Goal: Task Accomplishment & Management: Manage account settings

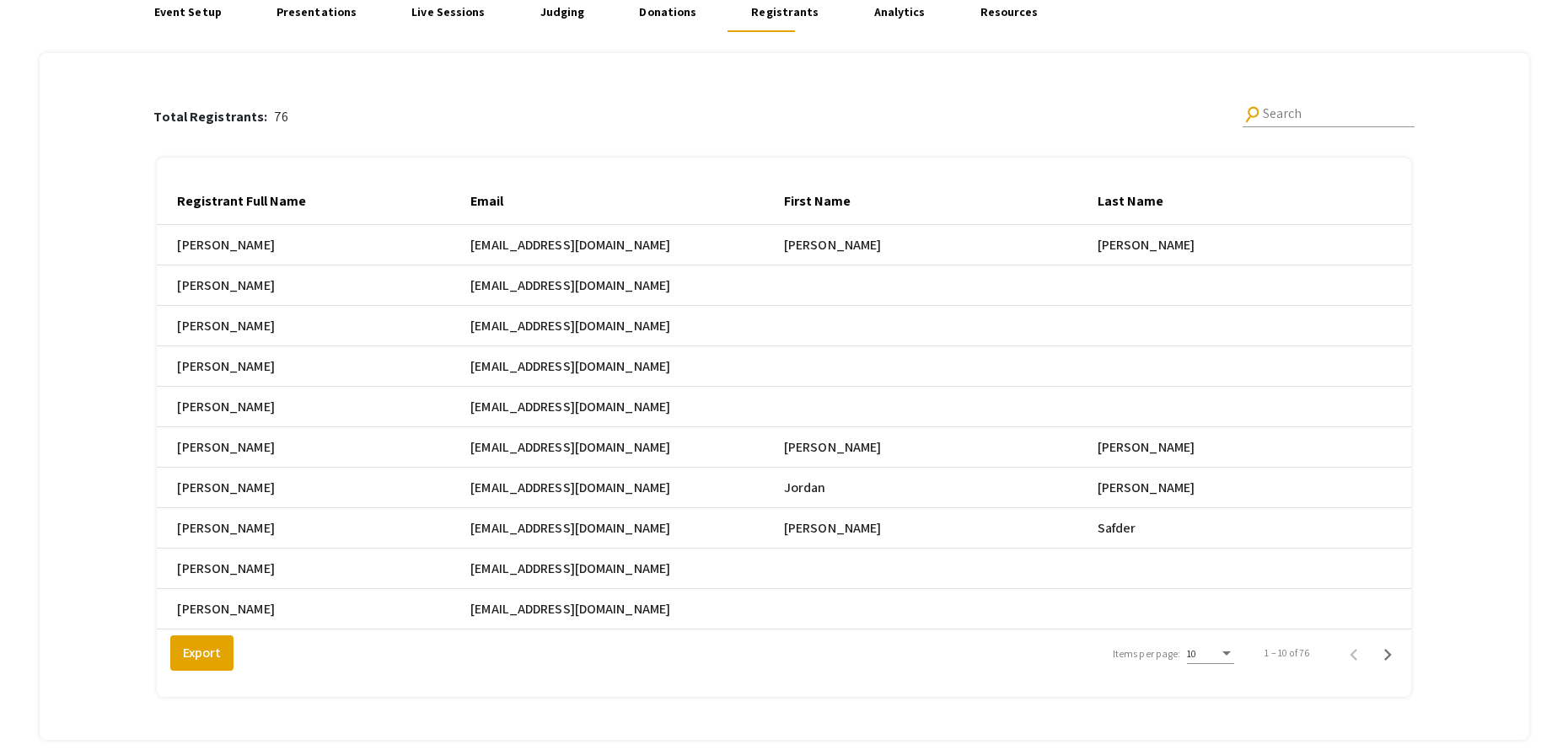
scroll to position [143, 0]
click at [1230, 658] on div "Items per page:" at bounding box center [1227, 652] width 16 height 12
click at [1225, 694] on span "25" at bounding box center [1220, 695] width 48 height 30
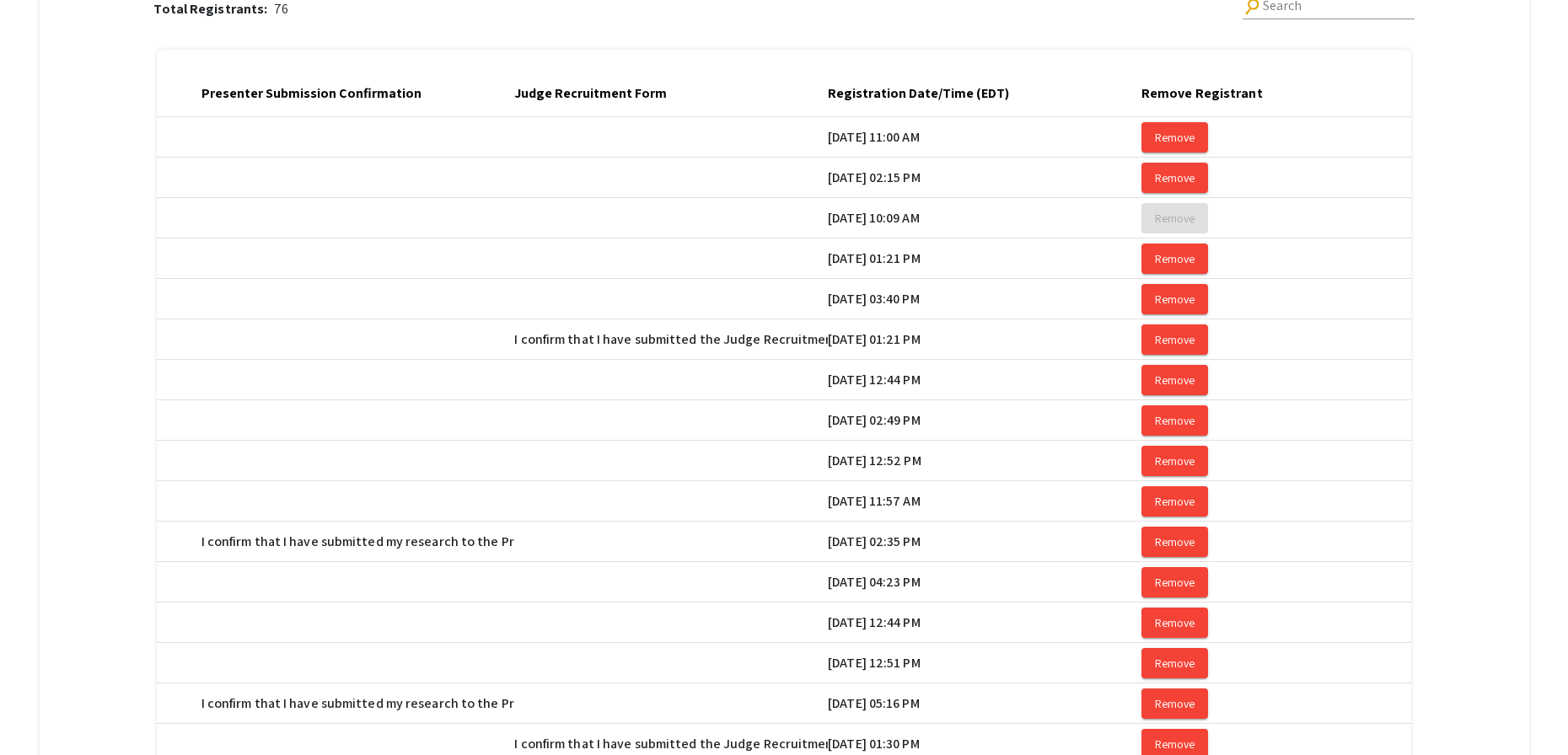
scroll to position [0, 3112]
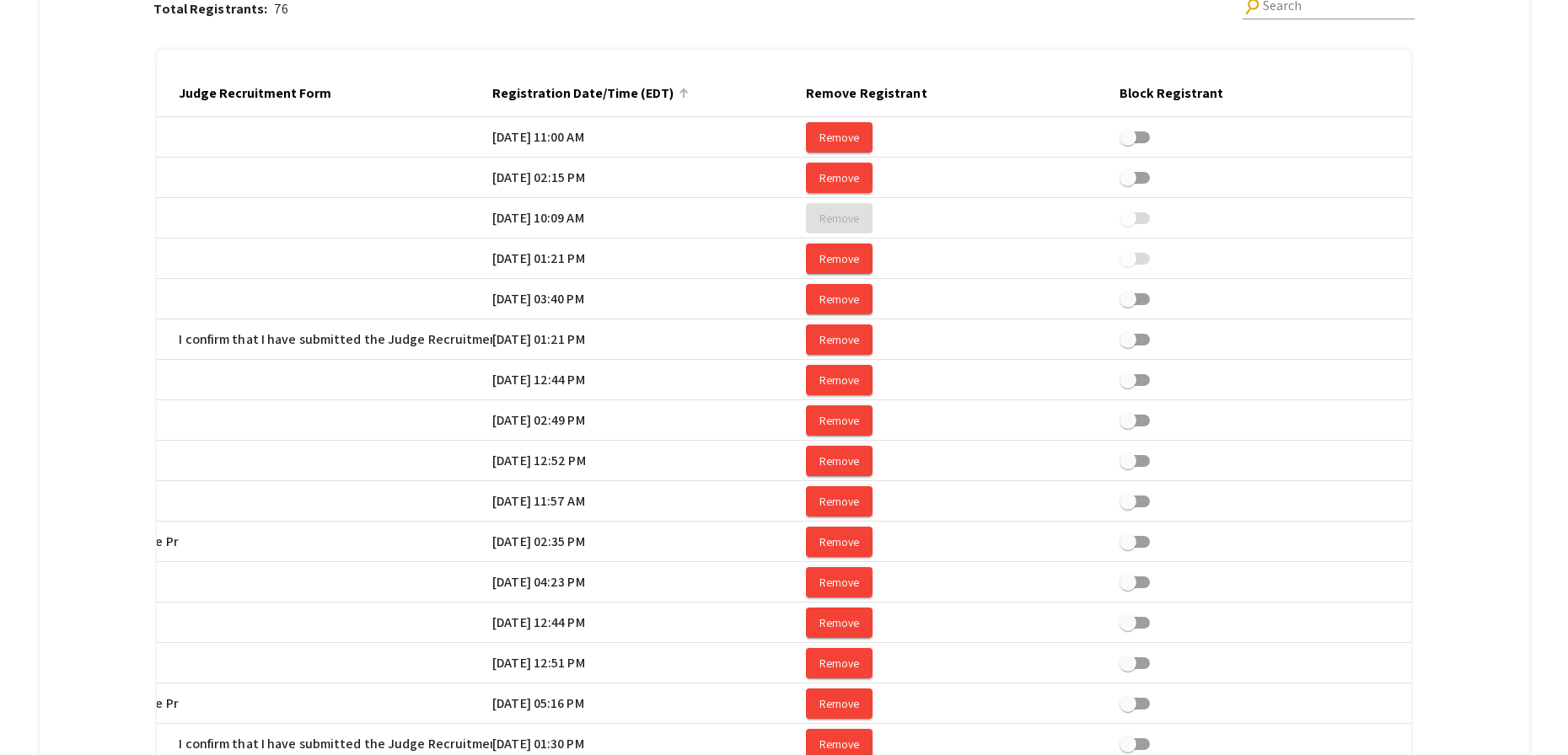
click at [684, 92] on div at bounding box center [682, 91] width 5 height 5
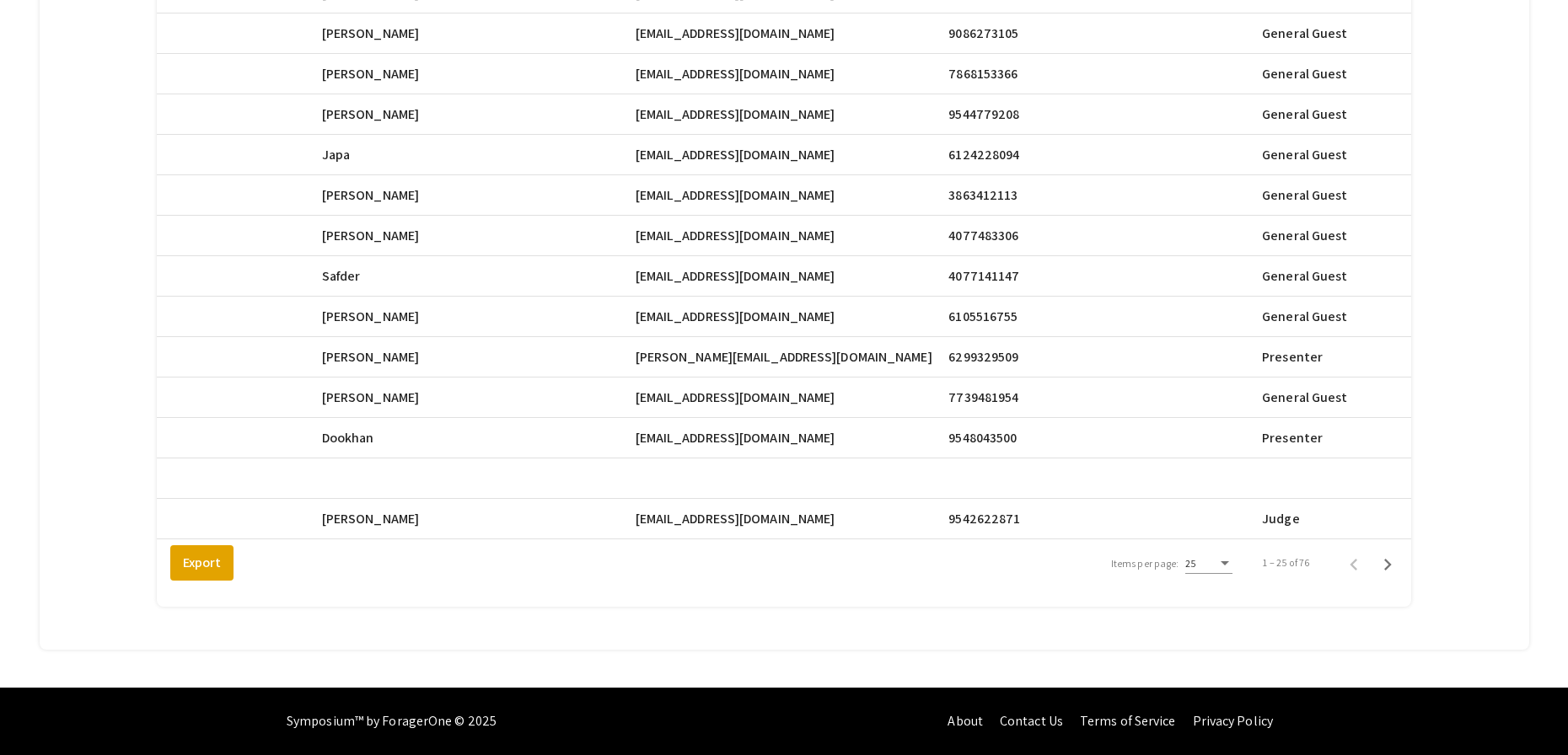
scroll to position [0, 776]
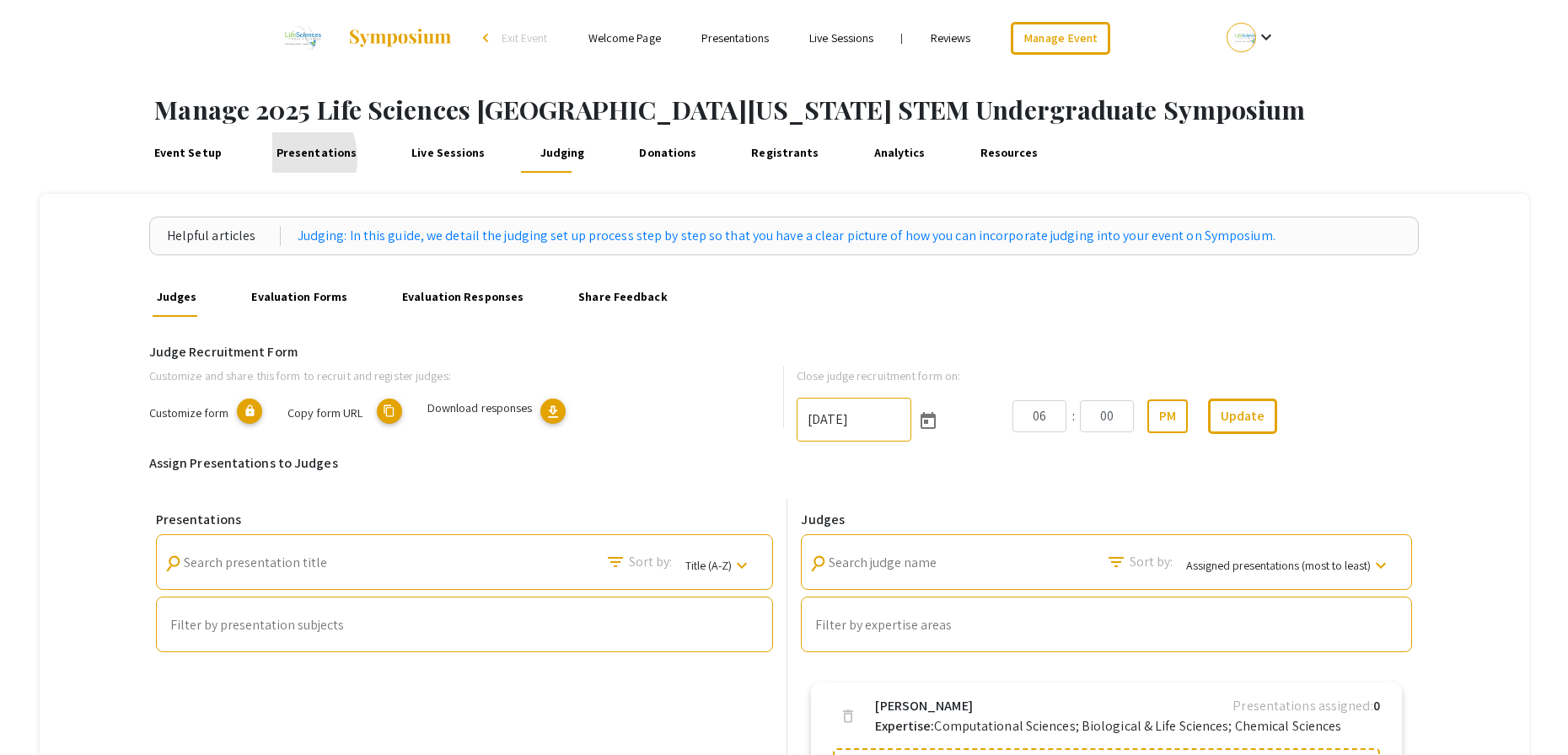
click at [273, 158] on link "Presentations" at bounding box center [316, 152] width 88 height 41
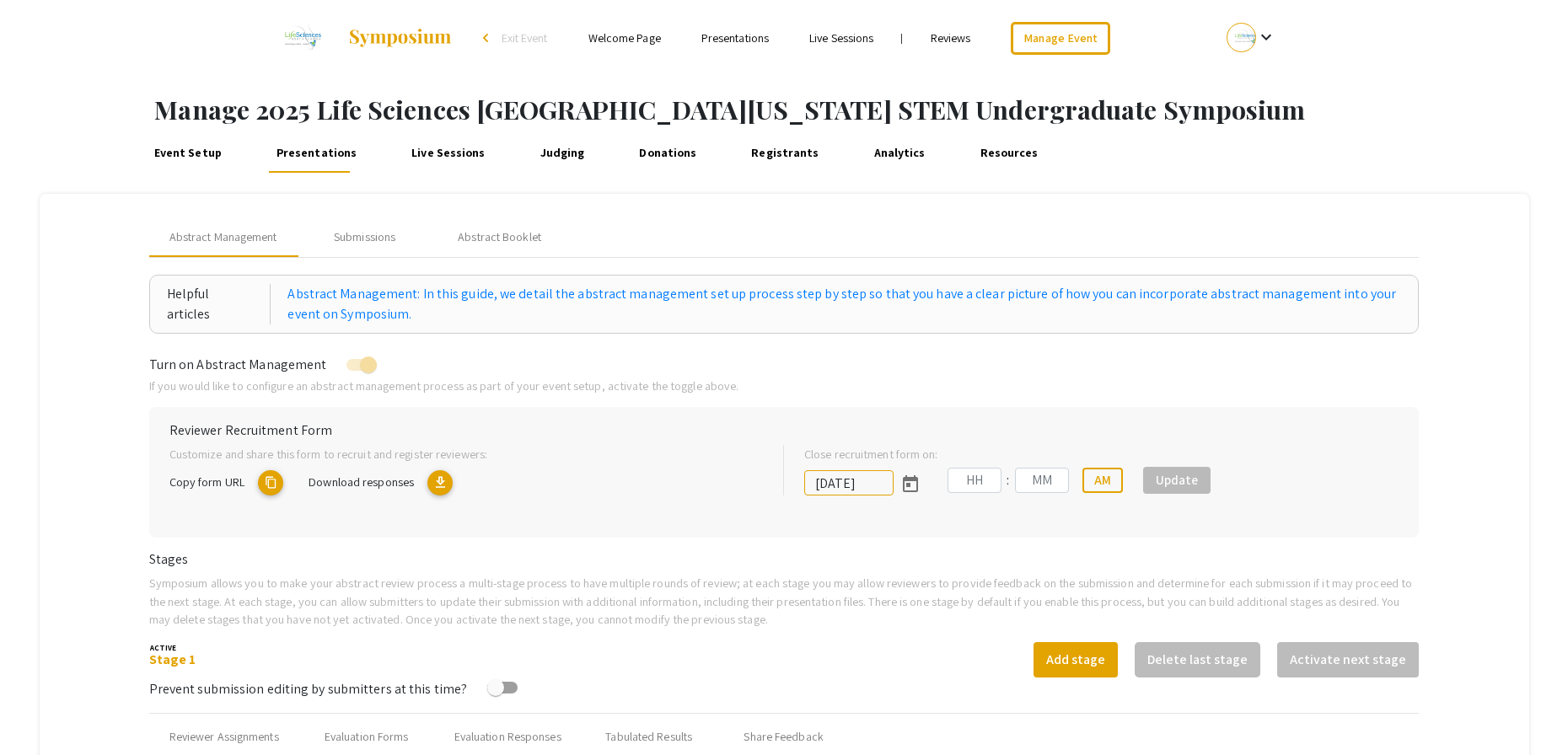
scroll to position [482, 0]
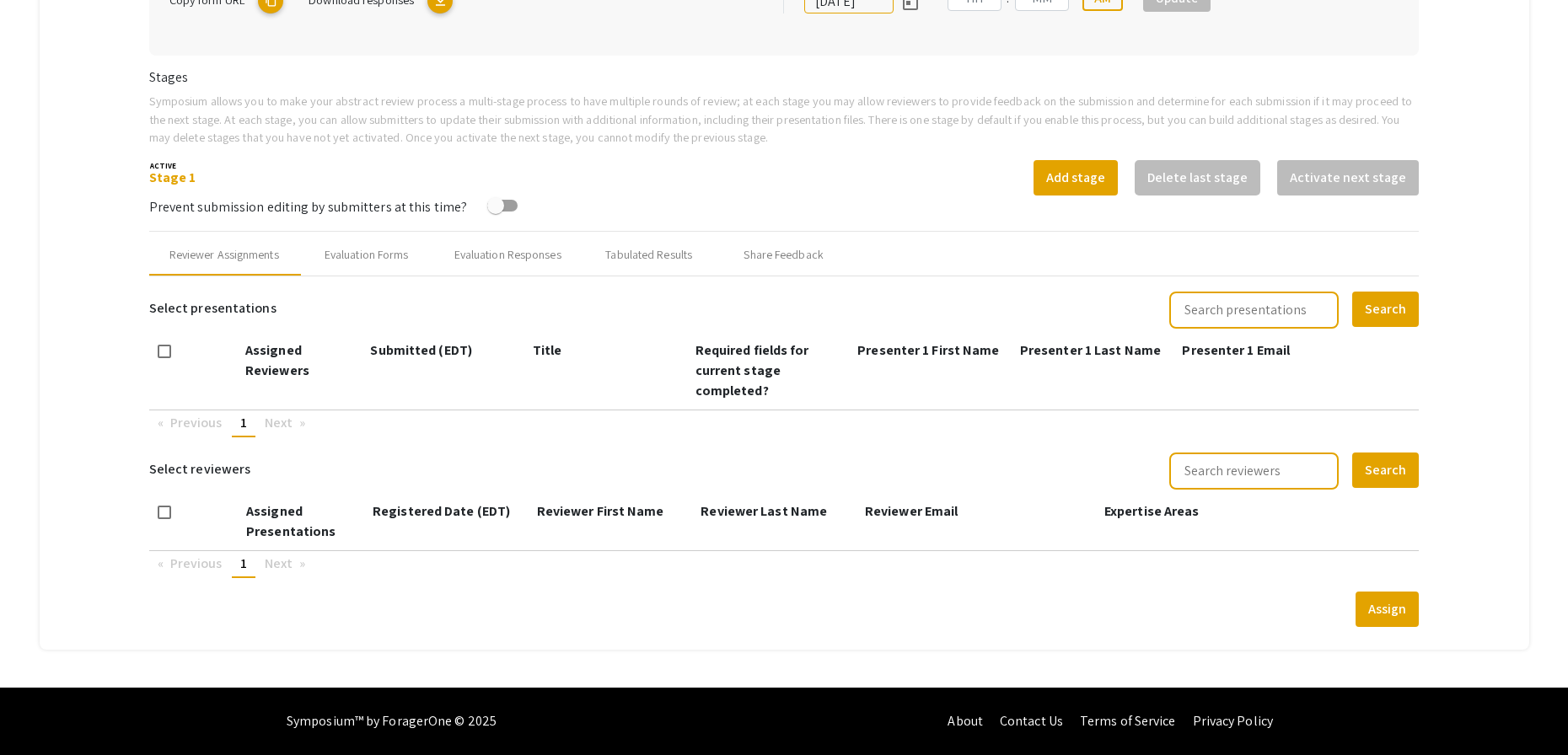
type input "10/25/2025"
type input "05"
type input "00"
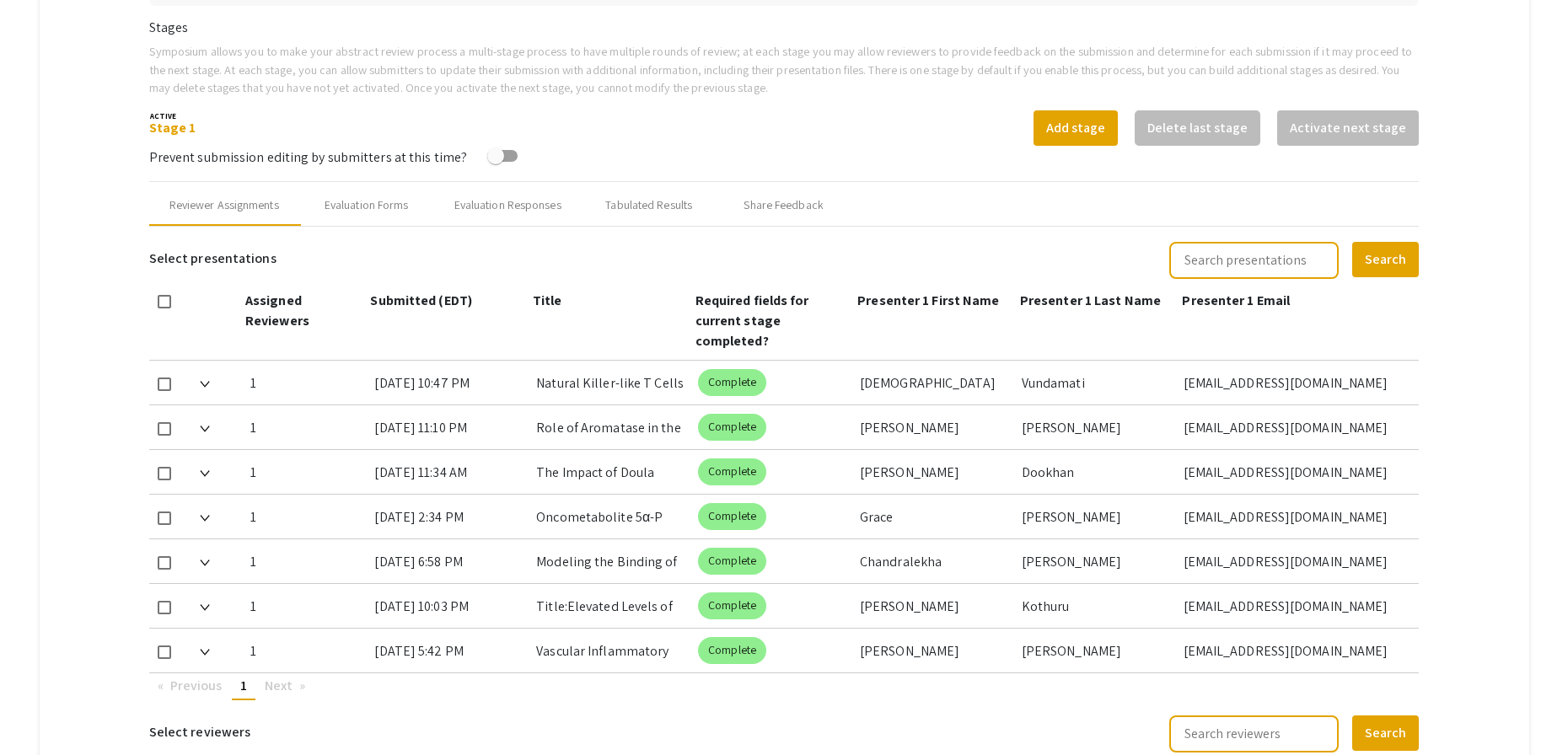
scroll to position [533, 0]
